Goal: Task Accomplishment & Management: Manage account settings

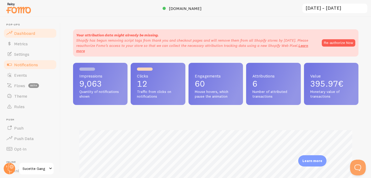
click at [40, 65] on link "Notifications" at bounding box center [30, 64] width 54 height 10
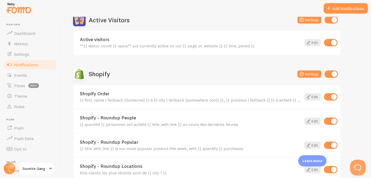
scroll to position [138, 0]
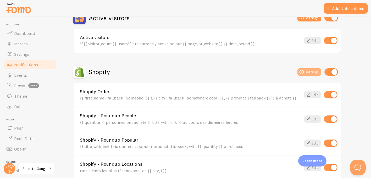
click at [316, 69] on button "Settings" at bounding box center [309, 71] width 24 height 7
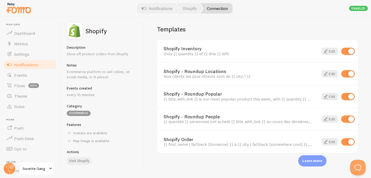
scroll to position [373, 0]
click at [20, 55] on span "Settings" at bounding box center [21, 54] width 15 height 5
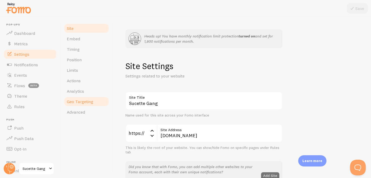
click at [87, 100] on span "Geo Targeting" at bounding box center [80, 101] width 26 height 5
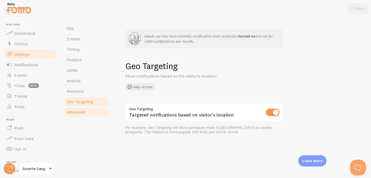
click at [86, 110] on link "Advanced" at bounding box center [87, 112] width 46 height 10
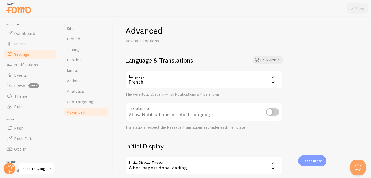
scroll to position [38, 0]
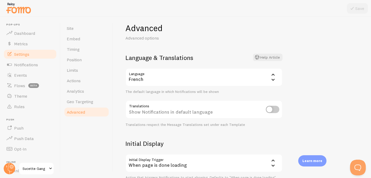
click at [270, 108] on input "checkbox" at bounding box center [273, 109] width 14 height 7
checkbox input "true"
click at [361, 7] on button "Save" at bounding box center [357, 8] width 21 height 10
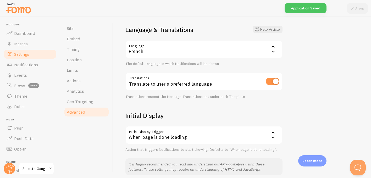
scroll to position [67, 0]
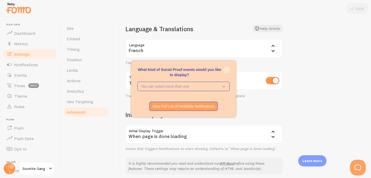
click at [227, 70] on icon "close," at bounding box center [227, 70] width 3 height 3
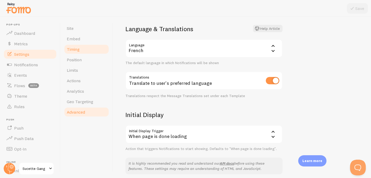
click at [74, 49] on span "Timing" at bounding box center [73, 49] width 13 height 5
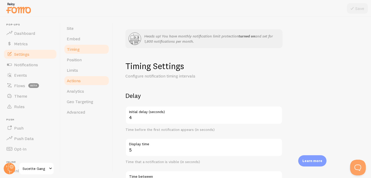
click at [94, 76] on link "Actions" at bounding box center [87, 80] width 46 height 10
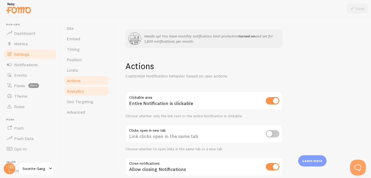
click at [87, 89] on link "Analytics" at bounding box center [87, 91] width 46 height 10
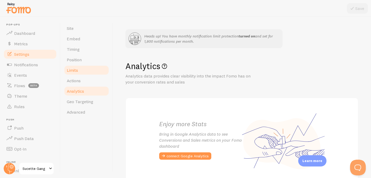
click at [95, 66] on link "Limits" at bounding box center [87, 70] width 46 height 10
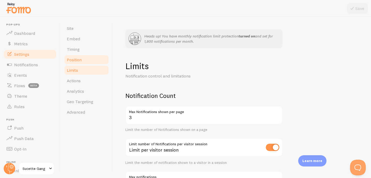
click at [96, 62] on link "Position" at bounding box center [87, 59] width 46 height 10
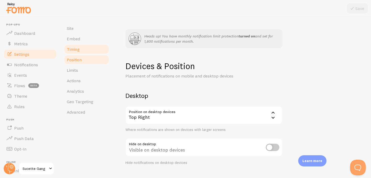
click at [92, 44] on link "Timing" at bounding box center [87, 49] width 46 height 10
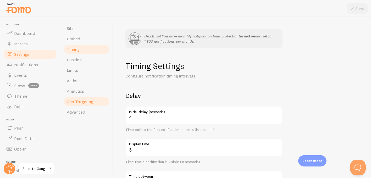
click at [86, 99] on span "Geo Targeting" at bounding box center [80, 101] width 26 height 5
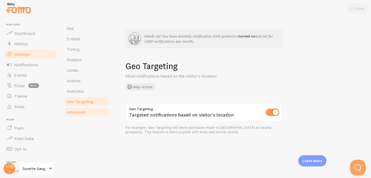
click at [87, 114] on link "Advanced" at bounding box center [87, 112] width 46 height 10
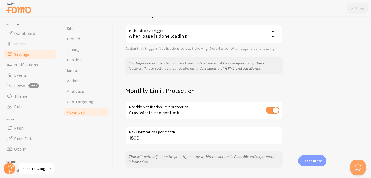
scroll to position [182, 0]
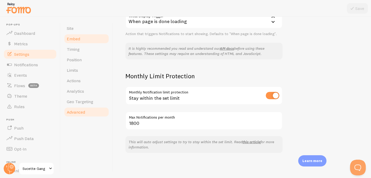
click at [92, 41] on link "Embed" at bounding box center [87, 38] width 46 height 10
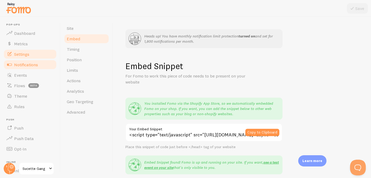
click at [32, 64] on span "Notifications" at bounding box center [26, 64] width 24 height 5
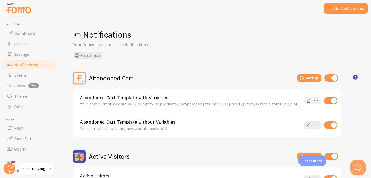
click at [312, 101] on link "Edit" at bounding box center [312, 100] width 16 height 7
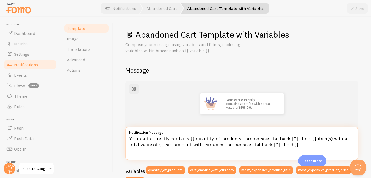
drag, startPoint x: 288, startPoint y: 145, endPoint x: 73, endPoint y: 138, distance: 214.9
click at [73, 138] on div "Template Image Translations Advanced Actions Abandoned Cart Template with Varia…" at bounding box center [215, 97] width 310 height 161
paste textarea "Votre panier contient actuellement {{ quantity_of_products | propercase | fallb…"
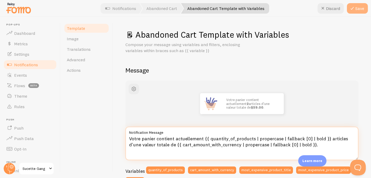
type textarea "Votre panier contient actuellement {{ quantity_of_products | propercase | fallb…"
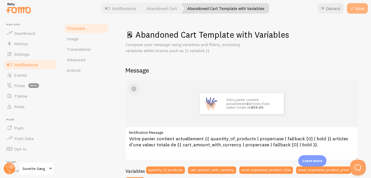
click at [362, 10] on button "Save" at bounding box center [357, 8] width 21 height 10
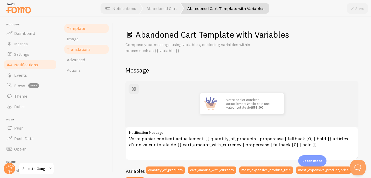
click at [78, 49] on span "Translations" at bounding box center [79, 49] width 24 height 5
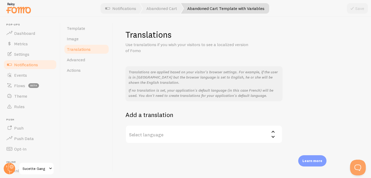
click at [210, 134] on label "Select language" at bounding box center [203, 134] width 157 height 18
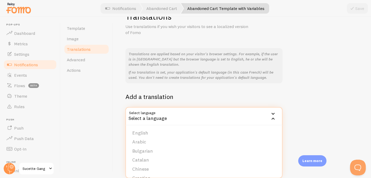
click at [86, 131] on div "Template Image Translations Advanced Actions" at bounding box center [86, 97] width 52 height 161
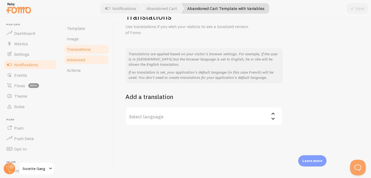
click at [89, 58] on link "Advanced" at bounding box center [87, 59] width 46 height 10
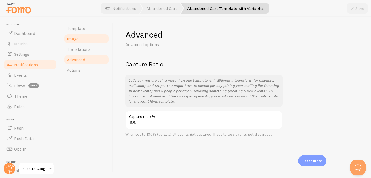
click at [90, 39] on link "Image" at bounding box center [87, 38] width 46 height 10
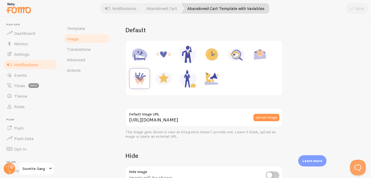
scroll to position [66, 0]
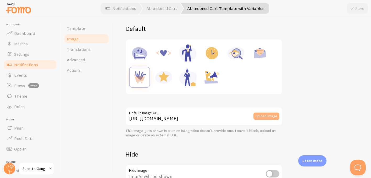
click at [271, 116] on button "upload image" at bounding box center [266, 115] width 26 height 7
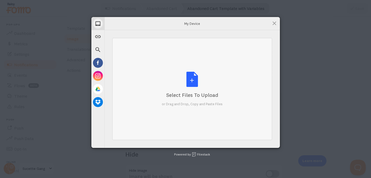
click at [195, 86] on div "Select Files to Upload or Drag and Drop, Copy and Paste Files" at bounding box center [192, 89] width 61 height 35
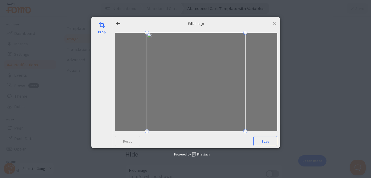
click at [270, 142] on span "Save" at bounding box center [265, 141] width 24 height 10
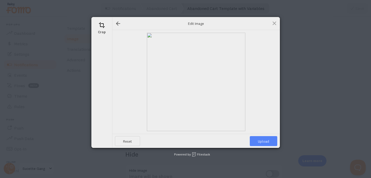
click at [262, 142] on span "Upload" at bounding box center [263, 141] width 27 height 10
type input "[URL][DOMAIN_NAME][DOMAIN_NAME]"
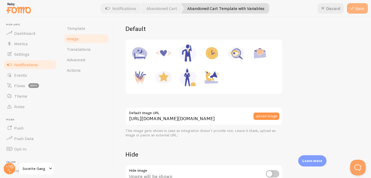
click at [359, 7] on button "Save" at bounding box center [357, 8] width 21 height 10
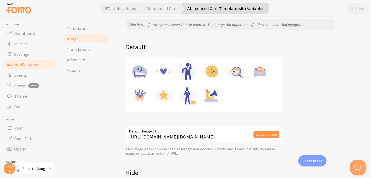
scroll to position [53, 0]
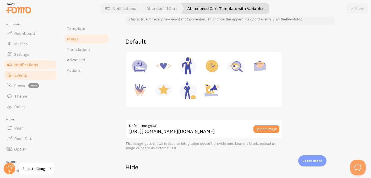
click at [24, 73] on span "Events" at bounding box center [20, 74] width 13 height 5
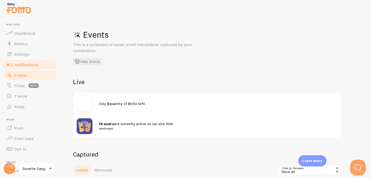
click at [32, 65] on span "Notifications" at bounding box center [26, 64] width 24 height 5
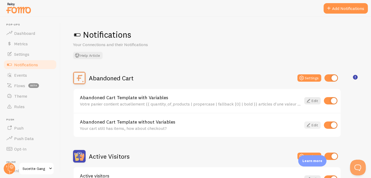
click at [315, 125] on link "Edit" at bounding box center [312, 124] width 16 height 7
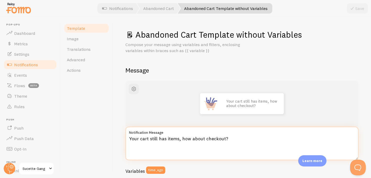
drag, startPoint x: 240, startPoint y: 142, endPoint x: 123, endPoint y: 138, distance: 117.5
click at [123, 138] on div "Abandoned Cart Template without Variables Compose your message using variables …" at bounding box center [242, 97] width 258 height 161
paste textarea "Votre panier contient encore des articles, qu'en est-il de l'encaissement"
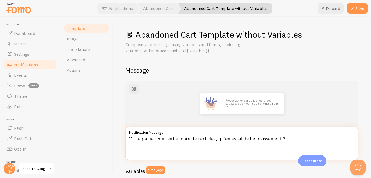
click at [257, 149] on textarea "Votre panier contient encore des articles, qu'en est-il de l'encaissement ?" at bounding box center [241, 143] width 233 height 33
drag, startPoint x: 284, startPoint y: 138, endPoint x: 217, endPoint y: 140, distance: 67.0
click at [217, 140] on textarea "Votre panier contient encore des articles, qu'en est-il de l'encaissement ?" at bounding box center [241, 143] width 233 height 33
type textarea "Votre panier contient encore des articles, ne les perdez pas"
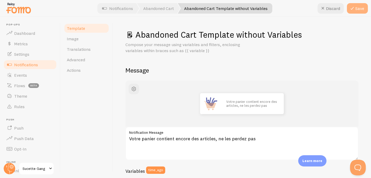
click at [363, 4] on button "Save" at bounding box center [357, 8] width 21 height 10
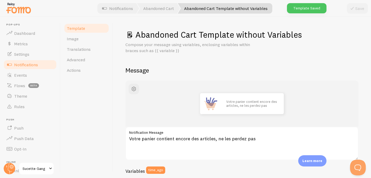
click at [38, 67] on link "Notifications" at bounding box center [30, 64] width 54 height 10
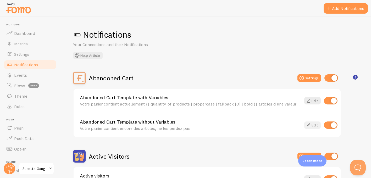
click at [314, 124] on link "Edit" at bounding box center [312, 124] width 16 height 7
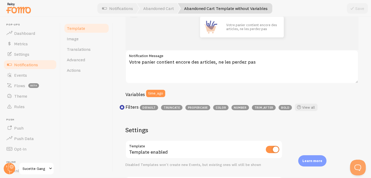
scroll to position [76, 0]
click at [91, 40] on link "Image" at bounding box center [87, 38] width 46 height 10
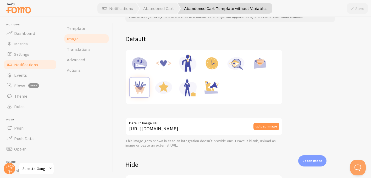
scroll to position [75, 0]
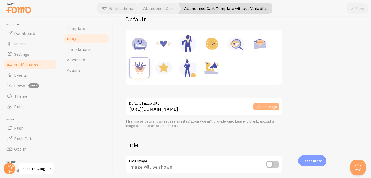
click at [273, 106] on button "upload image" at bounding box center [266, 106] width 26 height 7
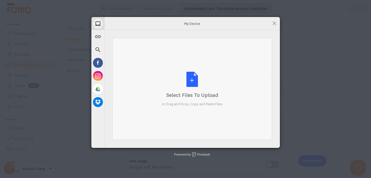
click at [199, 95] on div "Select Files to Upload" at bounding box center [192, 94] width 61 height 7
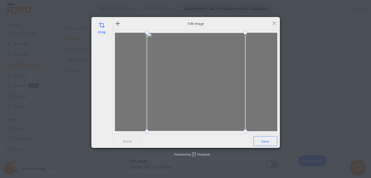
click at [272, 142] on span "Save" at bounding box center [265, 141] width 24 height 10
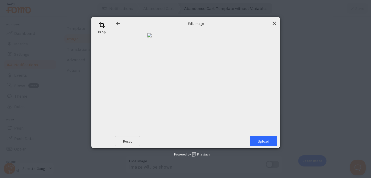
click at [275, 24] on span at bounding box center [274, 23] width 6 height 6
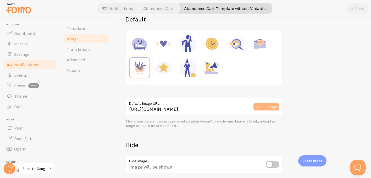
click at [264, 109] on button "upload image" at bounding box center [266, 106] width 26 height 7
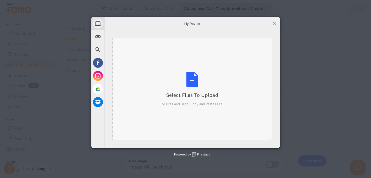
click at [193, 78] on div "Select Files to Upload or Drag and Drop, Copy and Paste Files" at bounding box center [192, 89] width 61 height 35
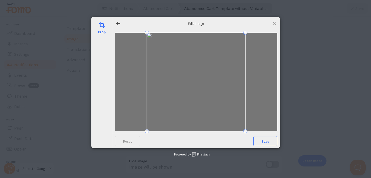
click at [263, 140] on span "Save" at bounding box center [265, 141] width 24 height 10
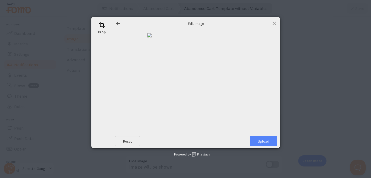
click at [263, 140] on span "Upload" at bounding box center [263, 141] width 27 height 10
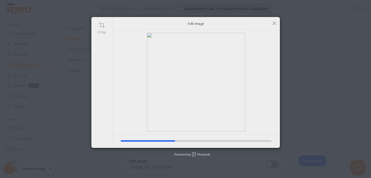
type input "[URL][DOMAIN_NAME][DOMAIN_NAME]"
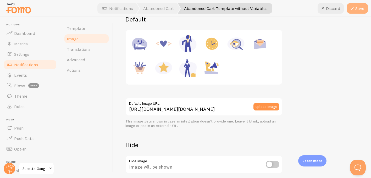
click at [359, 8] on button "Save" at bounding box center [357, 8] width 21 height 10
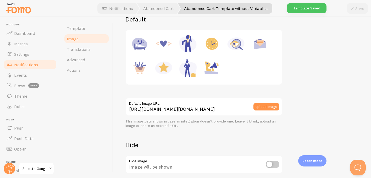
click at [29, 62] on span "Notifications" at bounding box center [26, 64] width 24 height 5
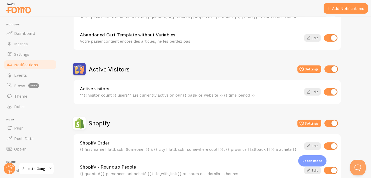
scroll to position [88, 0]
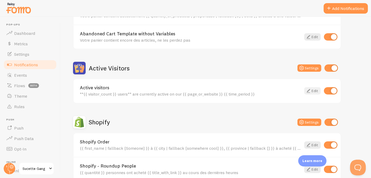
click at [314, 93] on link "Edit" at bounding box center [312, 90] width 16 height 7
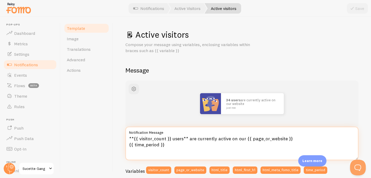
drag, startPoint x: 170, startPoint y: 147, endPoint x: 127, endPoint y: 137, distance: 43.5
click at [127, 137] on textarea "**{{ visitor_count }} users** are currently active on our {{ page_or_website }}…" at bounding box center [241, 143] width 233 height 33
paste textarea "tilisateurs** sont actuellement actifs sur notre {{ page_ou_site web"
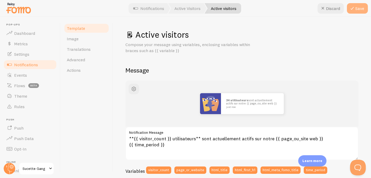
click at [360, 7] on button "Save" at bounding box center [357, 8] width 21 height 10
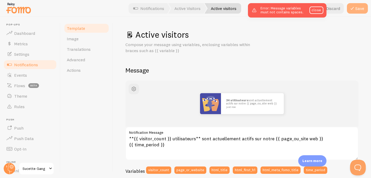
click at [360, 8] on button "Save" at bounding box center [357, 8] width 21 height 10
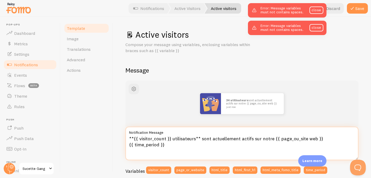
click at [132, 139] on textarea "**{{ visitor_count }} utilisateurs** sont actuellement actifs sur notre {{ page…" at bounding box center [241, 143] width 233 height 33
click at [196, 138] on textarea "{{ visitor_count }} utilisateurs** sont actuellement actifs sur notre {{ page_o…" at bounding box center [241, 143] width 233 height 33
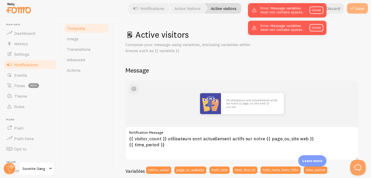
click at [359, 11] on button "Save" at bounding box center [357, 8] width 21 height 10
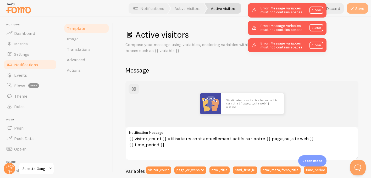
click at [359, 11] on button "Save" at bounding box center [357, 8] width 21 height 10
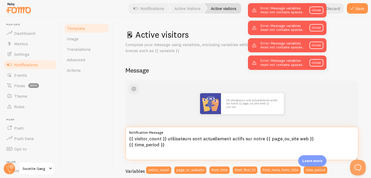
drag, startPoint x: 171, startPoint y: 147, endPoint x: 121, endPoint y: 136, distance: 51.4
click at [121, 136] on div "Active visitors Compose your message using variables, enclosing variables withi…" at bounding box center [242, 97] width 258 height 161
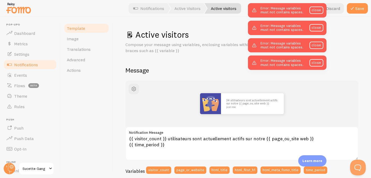
click at [34, 66] on span "Notifications" at bounding box center [26, 64] width 24 height 5
click at [335, 7] on button "Discard" at bounding box center [330, 8] width 26 height 10
type textarea "**{{ visitor_count }} users** are currently active on our {{ page_or_website }}…"
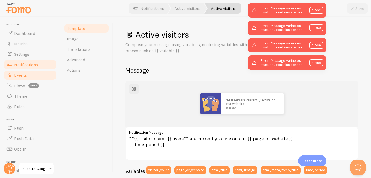
click at [25, 74] on span "Events" at bounding box center [20, 74] width 13 height 5
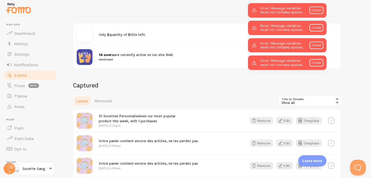
scroll to position [69, 0]
click at [286, 121] on button "Edit" at bounding box center [284, 120] width 16 height 7
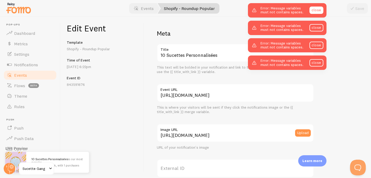
click at [319, 9] on link "close" at bounding box center [316, 10] width 14 height 7
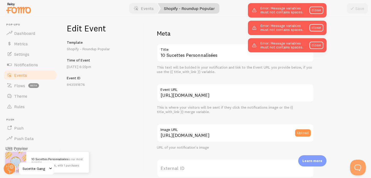
click at [319, 9] on link "close" at bounding box center [316, 10] width 14 height 7
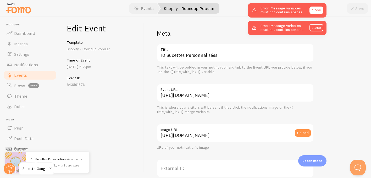
click at [318, 11] on link "close" at bounding box center [316, 10] width 14 height 7
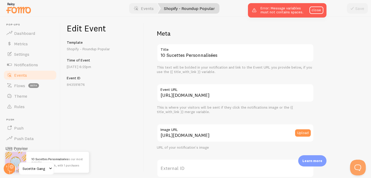
click at [318, 11] on link "close" at bounding box center [316, 10] width 14 height 7
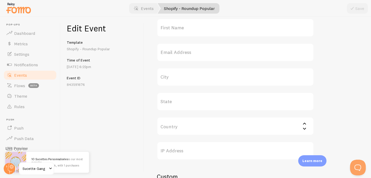
scroll to position [196, 0]
click at [33, 67] on link "Notifications" at bounding box center [30, 64] width 54 height 10
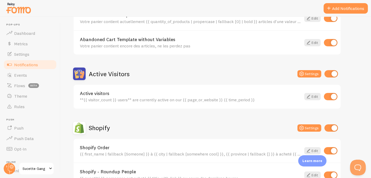
scroll to position [83, 0]
click at [335, 73] on input "checkbox" at bounding box center [331, 73] width 14 height 7
checkbox input "false"
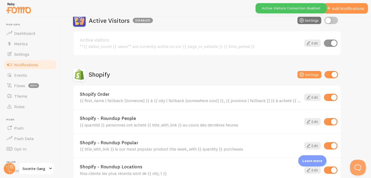
scroll to position [140, 0]
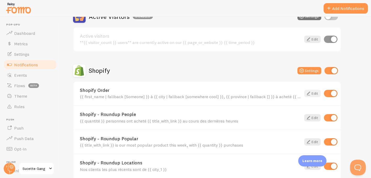
click at [312, 93] on link "Edit" at bounding box center [312, 93] width 16 height 7
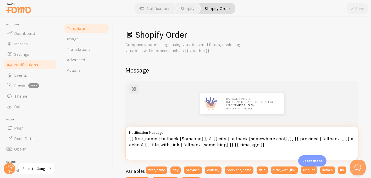
drag, startPoint x: 265, startPoint y: 145, endPoint x: 119, endPoint y: 138, distance: 146.4
click at [119, 138] on div "Shopify Order Compose your message using variables and filters, enclosing varia…" at bounding box center [242, 97] width 258 height 161
drag, startPoint x: 262, startPoint y: 146, endPoint x: 126, endPoint y: 138, distance: 136.0
click at [126, 138] on textarea "{{ first_name | fallback [Someone] }} à {{ city | fallback [somewhere cool] }},…" at bounding box center [241, 143] width 233 height 33
click at [270, 145] on textarea "{{ first_name | fallback [Someone] }} à {{ city | fallback [somewhere cool] }},…" at bounding box center [241, 143] width 233 height 33
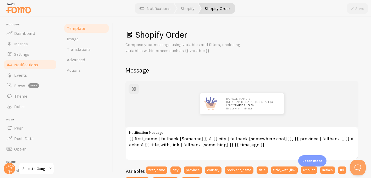
click at [359, 9] on div "Save" at bounding box center [357, 8] width 21 height 10
click at [92, 42] on link "Image" at bounding box center [87, 38] width 46 height 10
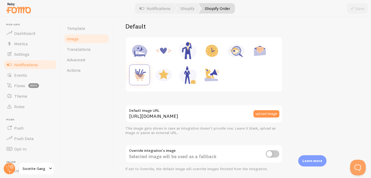
scroll to position [106, 0]
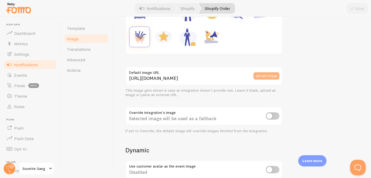
click at [267, 76] on button "upload image" at bounding box center [266, 75] width 26 height 7
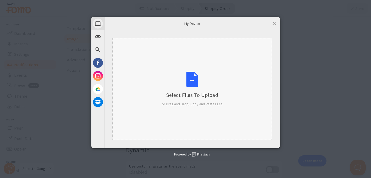
click at [186, 80] on div "Select Files to Upload or Drag and Drop, Copy and Paste Files" at bounding box center [192, 89] width 61 height 35
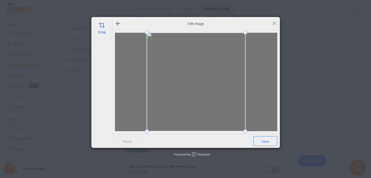
click at [267, 138] on span "Save" at bounding box center [265, 141] width 24 height 10
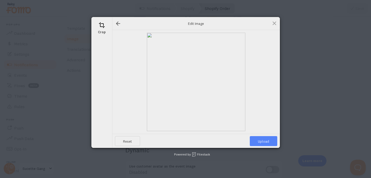
click at [267, 138] on span "Upload" at bounding box center [263, 141] width 27 height 10
type input "[URL][DOMAIN_NAME][DOMAIN_NAME]"
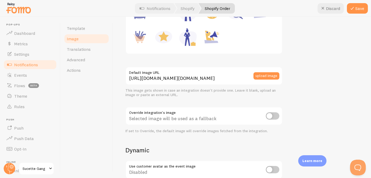
click at [35, 66] on span "Notifications" at bounding box center [26, 64] width 24 height 5
click at [360, 9] on button "Save" at bounding box center [357, 8] width 21 height 10
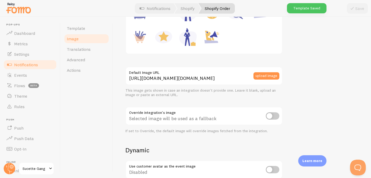
click at [35, 65] on span "Notifications" at bounding box center [26, 64] width 24 height 5
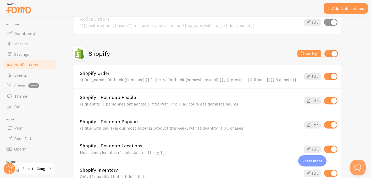
scroll to position [156, 0]
click at [314, 100] on link "Edit" at bounding box center [312, 100] width 16 height 7
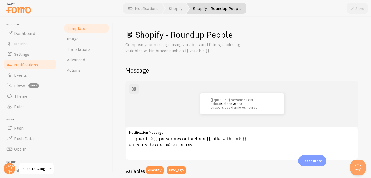
click at [30, 64] on span "Notifications" at bounding box center [26, 64] width 24 height 5
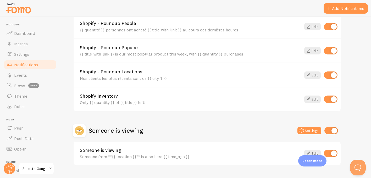
scroll to position [234, 0]
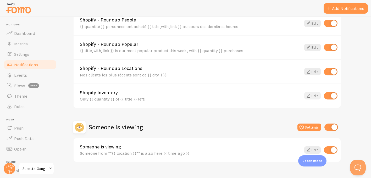
click at [316, 96] on link "Edit" at bounding box center [312, 95] width 16 height 7
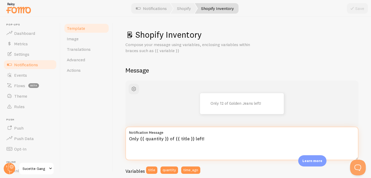
drag, startPoint x: 218, startPoint y: 141, endPoint x: 124, endPoint y: 141, distance: 94.2
click at [124, 141] on div "Shopify Inventory Compose your message using variables, enclosing variables wit…" at bounding box center [242, 97] width 258 height 161
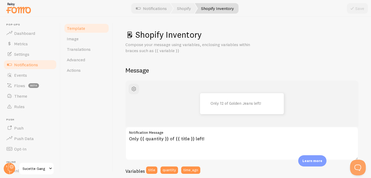
click at [160, 99] on div "Only 12 of Golden Jeans left!" at bounding box center [242, 103] width 208 height 21
click at [35, 64] on span "Notifications" at bounding box center [26, 64] width 24 height 5
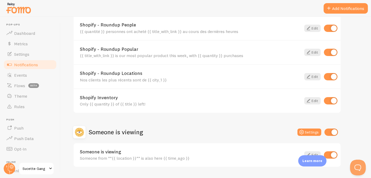
scroll to position [228, 0]
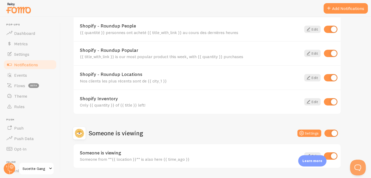
click at [330, 99] on input "checkbox" at bounding box center [331, 101] width 14 height 7
checkbox input "false"
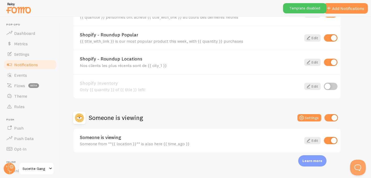
scroll to position [243, 0]
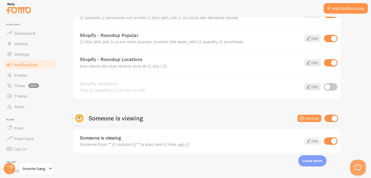
click at [312, 140] on link "Edit" at bounding box center [312, 140] width 16 height 7
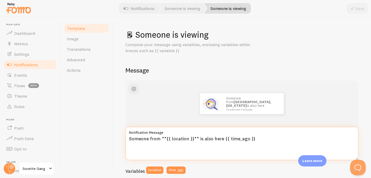
drag, startPoint x: 269, startPoint y: 139, endPoint x: 98, endPoint y: 133, distance: 171.5
click at [98, 133] on div "Template Image Translations Advanced Actions Someone is viewing Compose your me…" at bounding box center [215, 97] width 310 height 161
paste textarea "Quelqu'un de **{{ location }}** est aussi ici"
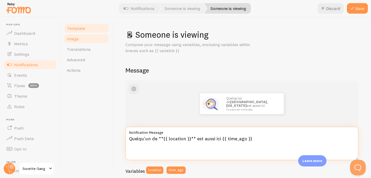
type textarea "Quelqu'un de **{{ location }}** est aussi ici {{ time_ago }}"
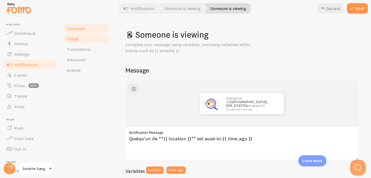
click at [86, 41] on link "Image" at bounding box center [87, 38] width 46 height 10
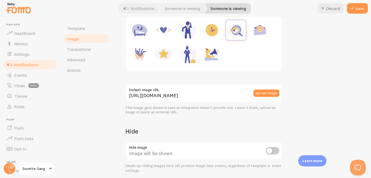
scroll to position [97, 0]
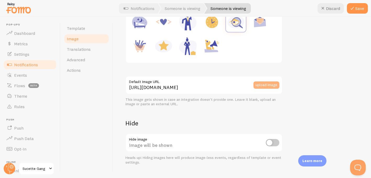
click at [265, 87] on button "upload image" at bounding box center [266, 84] width 26 height 7
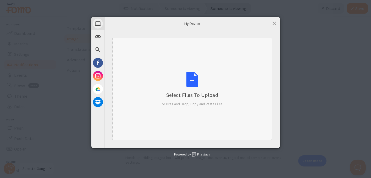
click at [193, 86] on div "Select Files to Upload or Drag and Drop, Copy and Paste Files" at bounding box center [192, 89] width 61 height 35
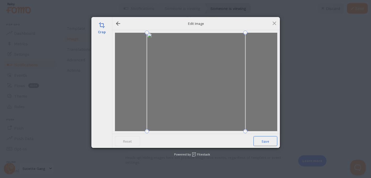
click at [269, 144] on span "Save" at bounding box center [265, 141] width 24 height 10
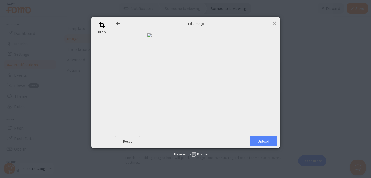
click at [269, 144] on span "Upload" at bounding box center [263, 141] width 27 height 10
type input "[URL][DOMAIN_NAME][DOMAIN_NAME]"
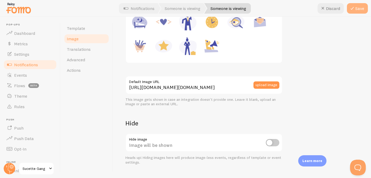
click at [358, 5] on button "Save" at bounding box center [357, 8] width 21 height 10
click at [29, 66] on span "Notifications" at bounding box center [26, 64] width 24 height 5
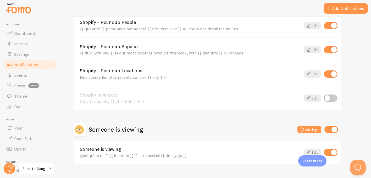
scroll to position [244, 0]
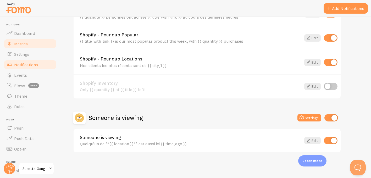
click at [30, 45] on link "Metrics" at bounding box center [30, 43] width 54 height 10
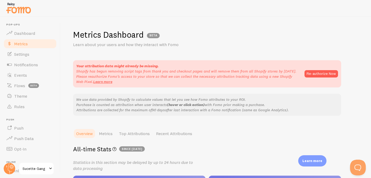
scroll to position [81, 0]
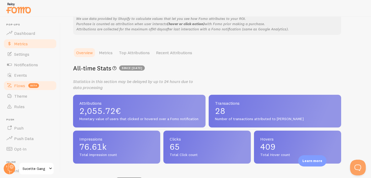
click at [15, 85] on span "Flows" at bounding box center [19, 85] width 11 height 5
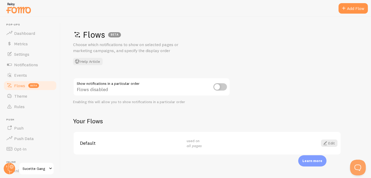
scroll to position [2, 0]
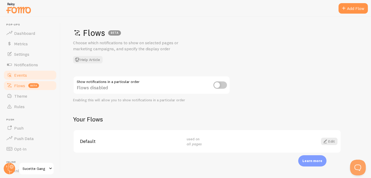
click at [24, 75] on span "Events" at bounding box center [20, 74] width 13 height 5
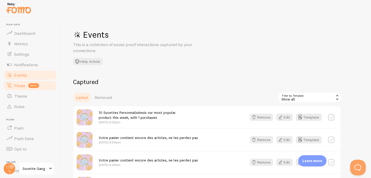
click at [45, 85] on link "Flows beta" at bounding box center [30, 85] width 54 height 10
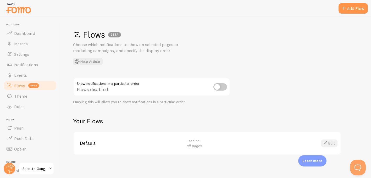
click at [327, 142] on span at bounding box center [325, 143] width 6 height 6
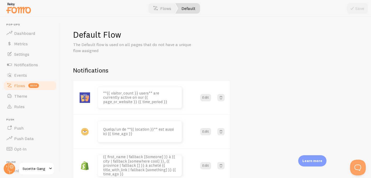
click at [15, 85] on span "Flows" at bounding box center [19, 85] width 11 height 5
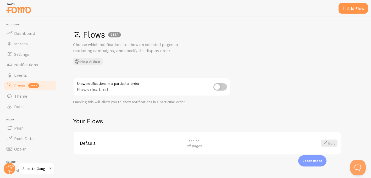
click at [220, 85] on input "checkbox" at bounding box center [220, 86] width 14 height 7
checkbox input "true"
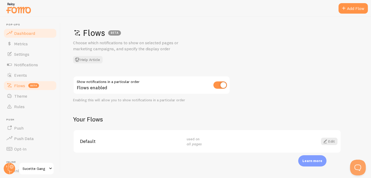
click at [31, 35] on span "Dashboard" at bounding box center [24, 33] width 21 height 5
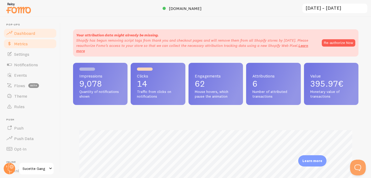
scroll to position [137, 285]
click at [31, 53] on link "Settings" at bounding box center [30, 54] width 54 height 10
